Goal: Find specific fact: Find specific fact

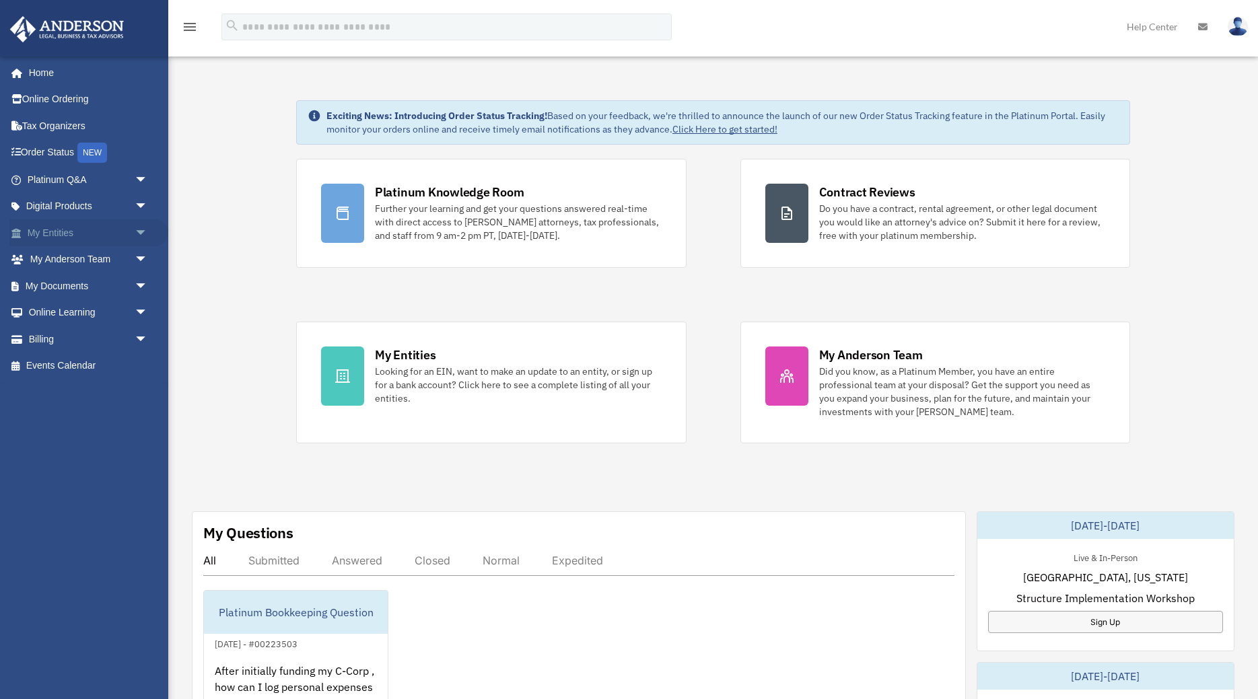
click at [140, 233] on span "arrow_drop_down" at bounding box center [148, 233] width 27 height 28
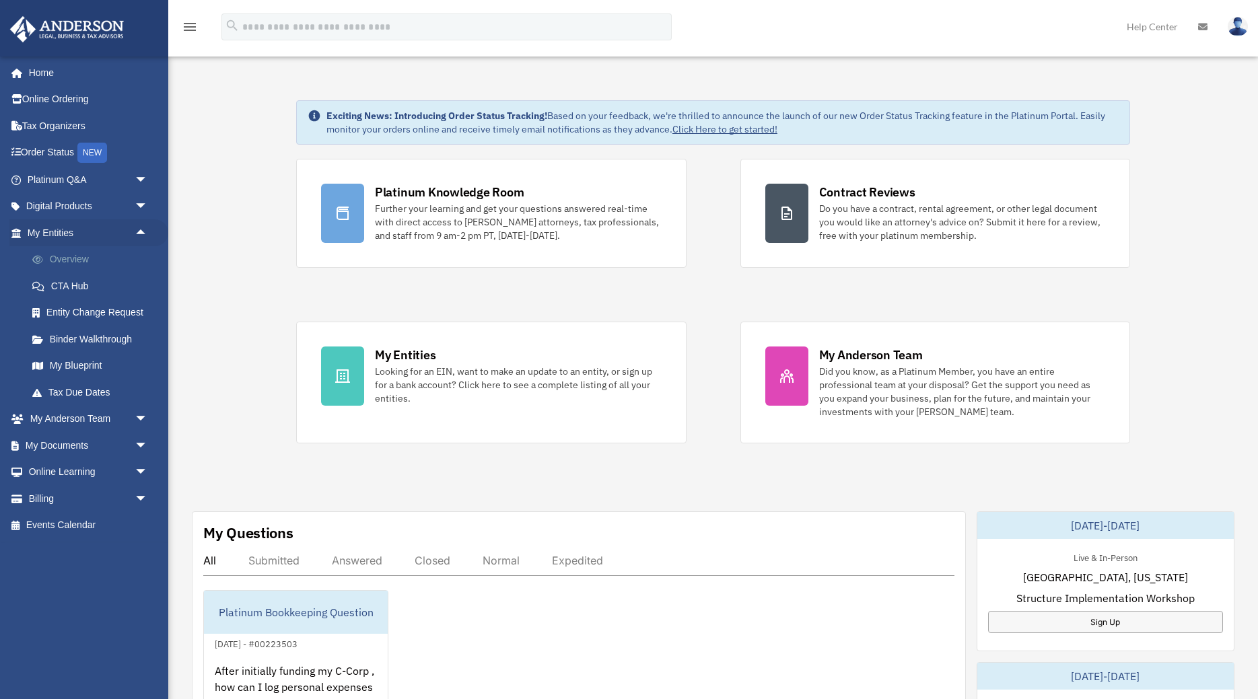
click at [87, 254] on link "Overview" at bounding box center [93, 259] width 149 height 27
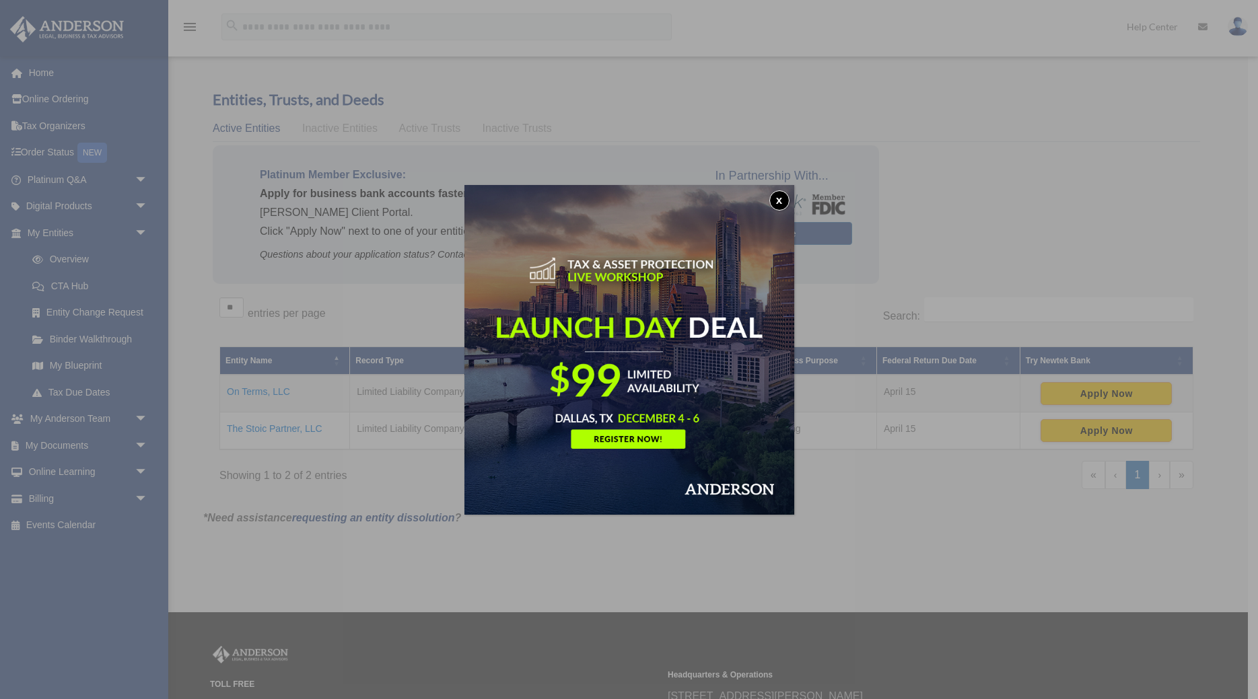
click at [774, 198] on button "x" at bounding box center [779, 200] width 20 height 20
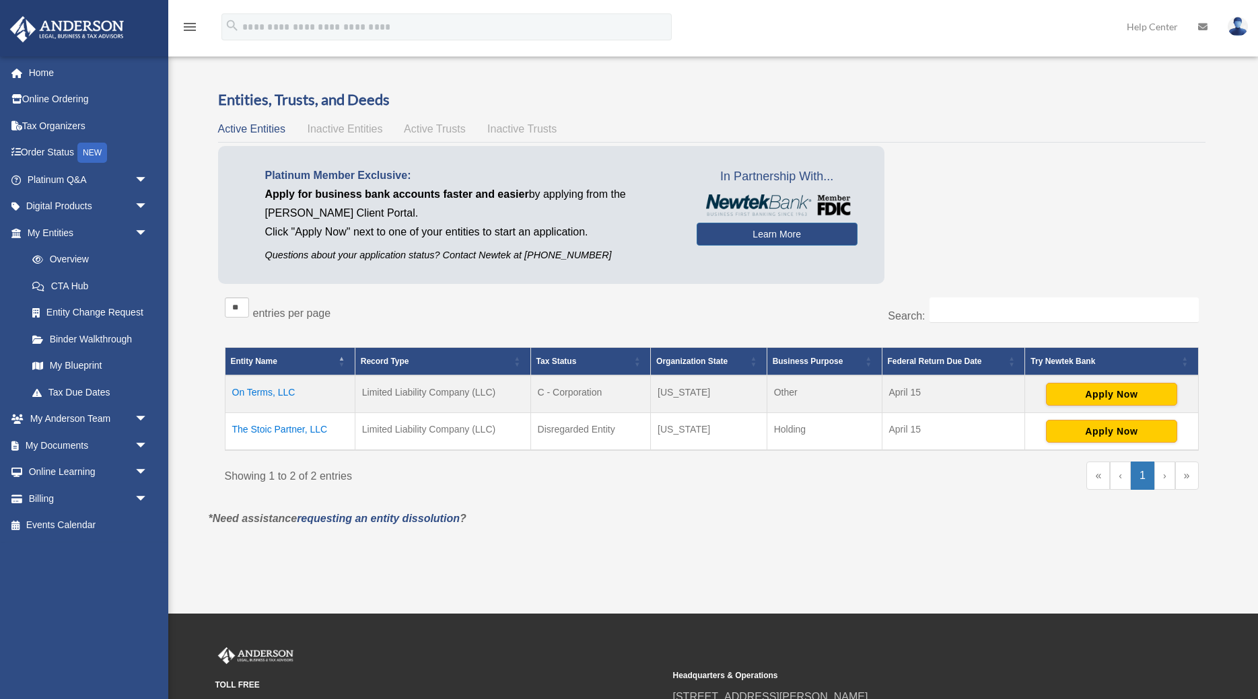
click at [279, 393] on td "On Terms, LLC" at bounding box center [290, 394] width 130 height 38
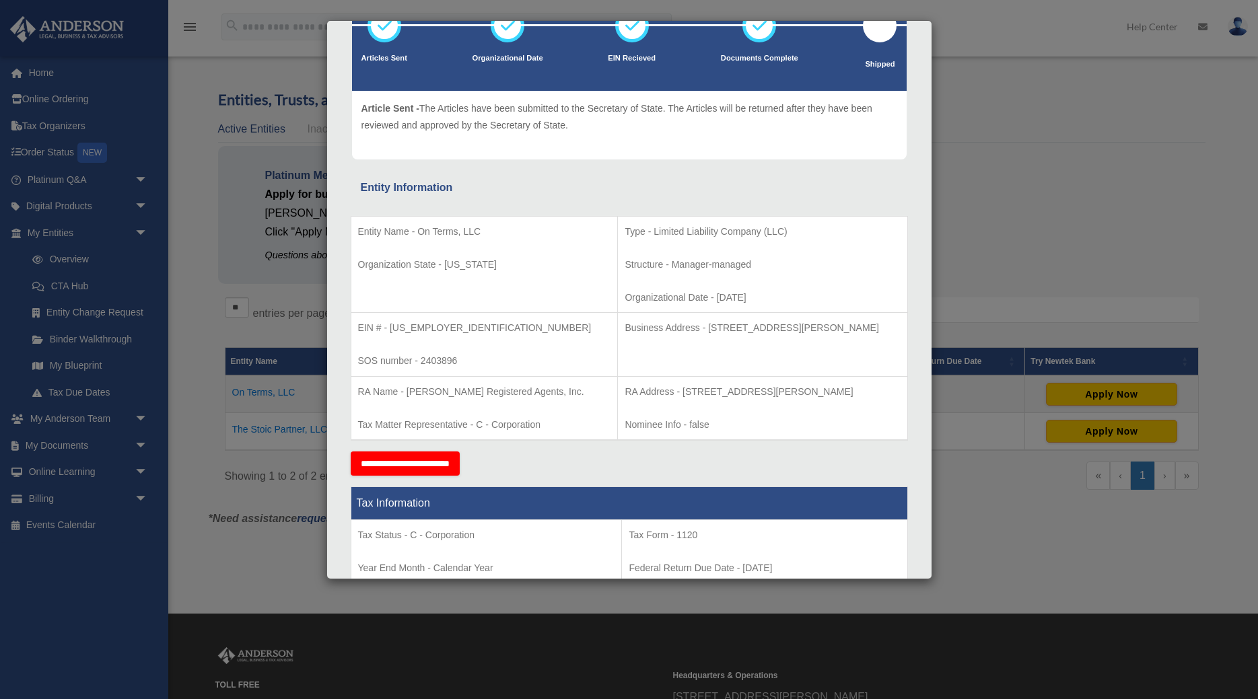
scroll to position [137, 0]
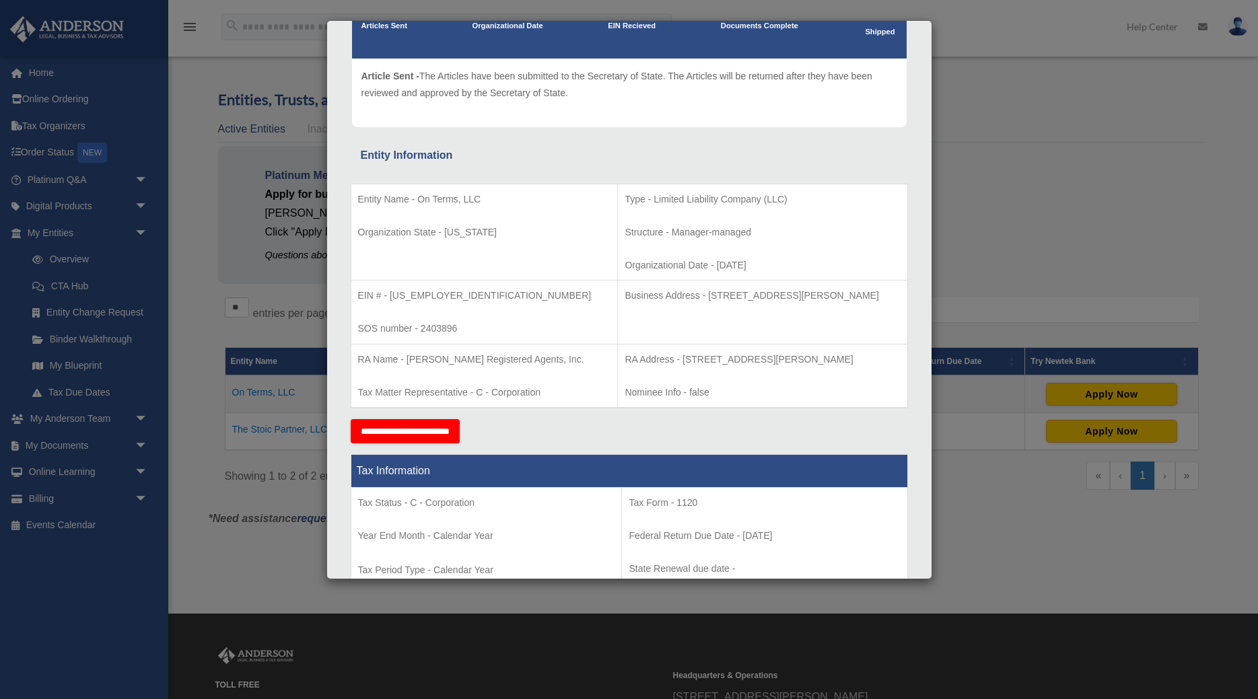
drag, startPoint x: 639, startPoint y: 357, endPoint x: 867, endPoint y: 353, distance: 228.1
click at [867, 353] on p "RA Address - [STREET_ADDRESS][PERSON_NAME]" at bounding box center [761, 359] width 275 height 17
copy p "[STREET_ADDRESS][PERSON_NAME]"
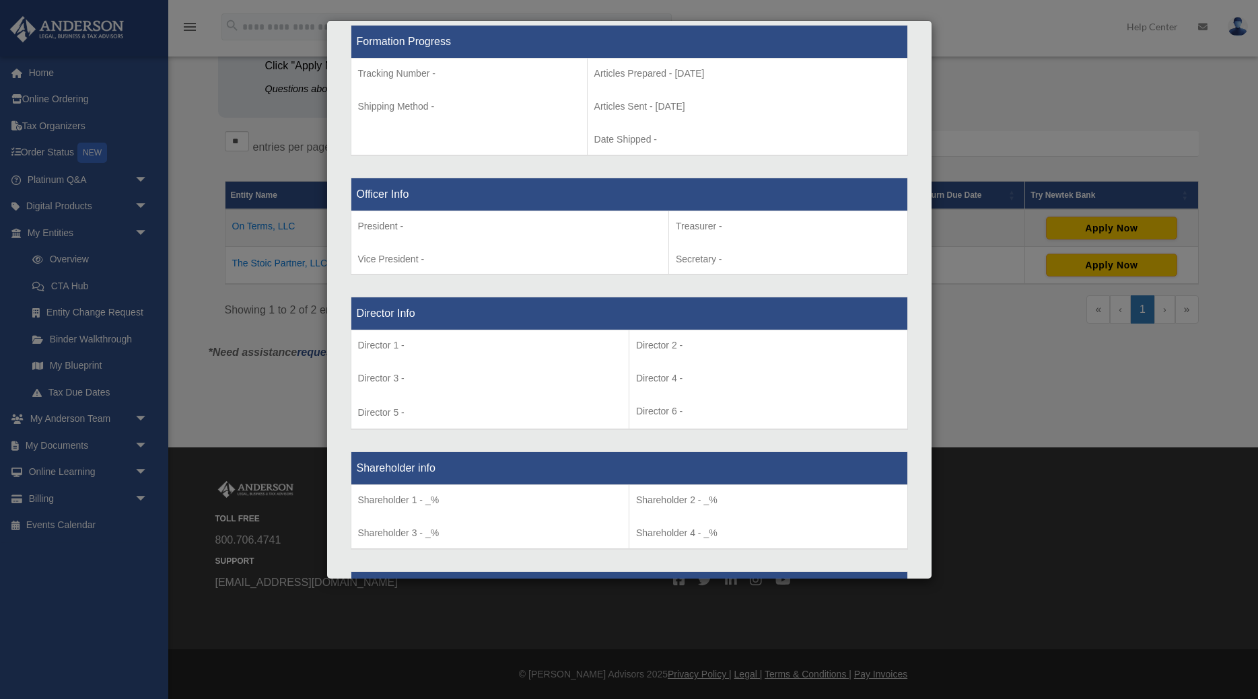
scroll to position [824, 0]
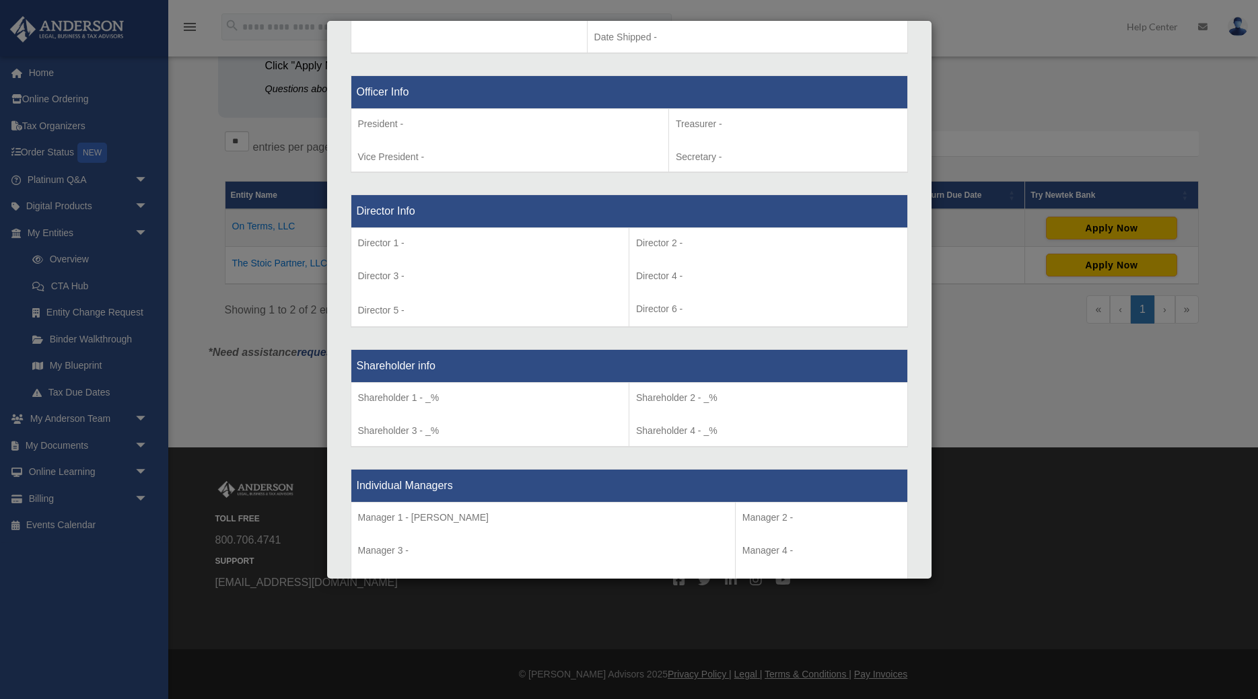
click at [1025, 98] on div "Details × Articles Sent Organizational Date" at bounding box center [629, 349] width 1258 height 699
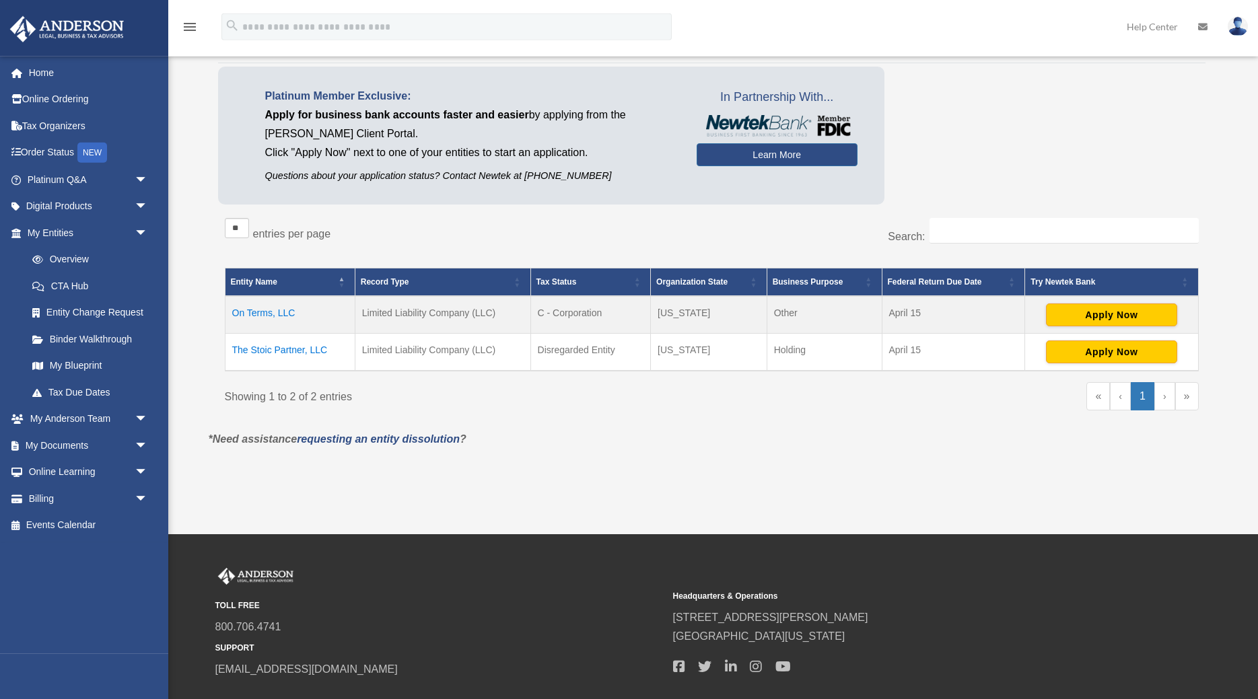
scroll to position [0, 0]
